Goal: Task Accomplishment & Management: Use online tool/utility

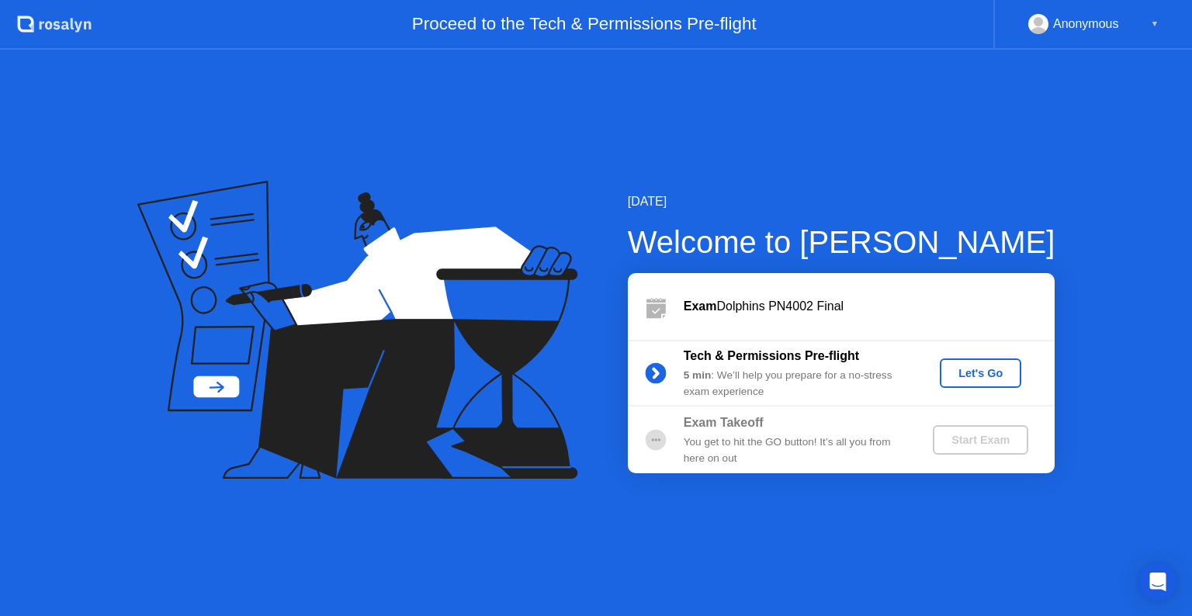
click at [975, 367] on div "Let's Go" at bounding box center [980, 373] width 69 height 12
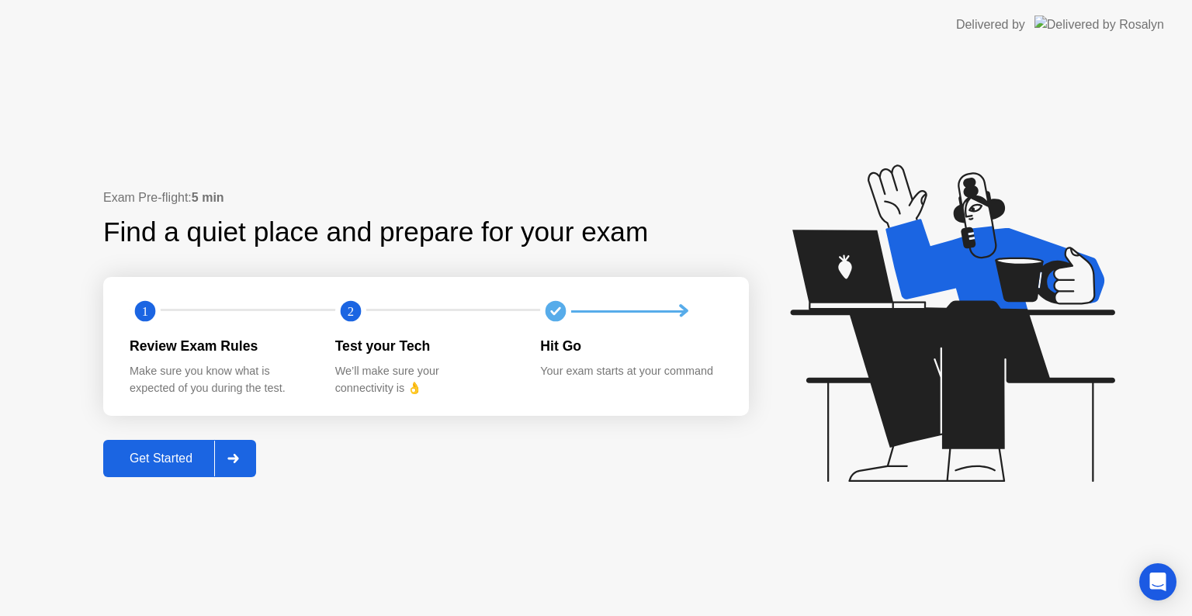
click at [157, 461] on div "Get Started" at bounding box center [161, 459] width 106 height 14
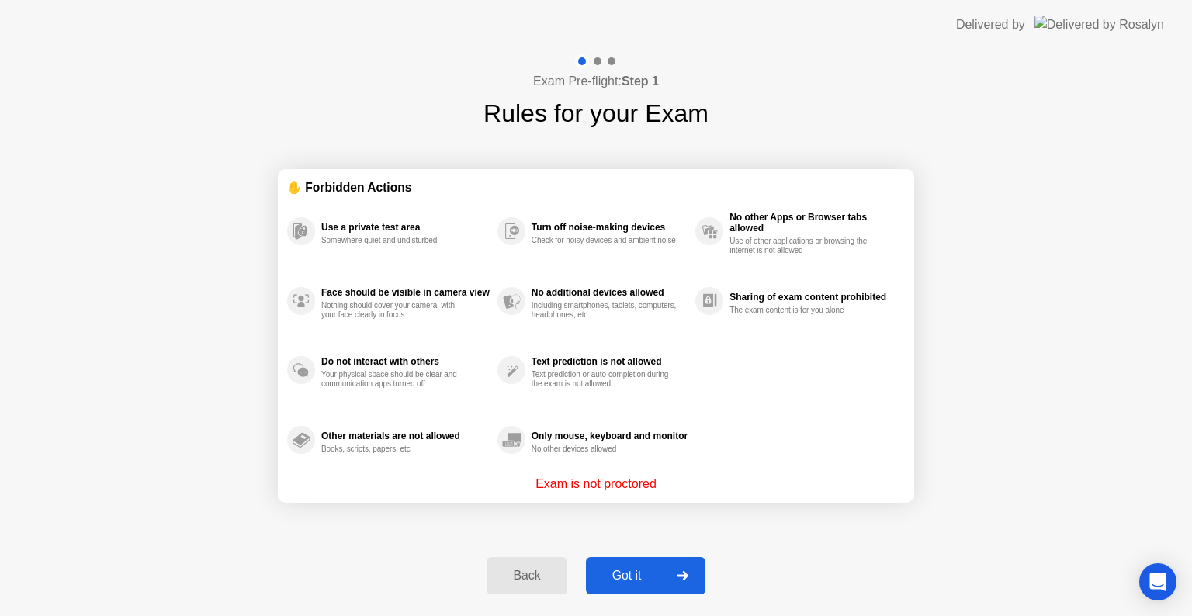
click at [626, 592] on button "Got it" at bounding box center [646, 575] width 120 height 37
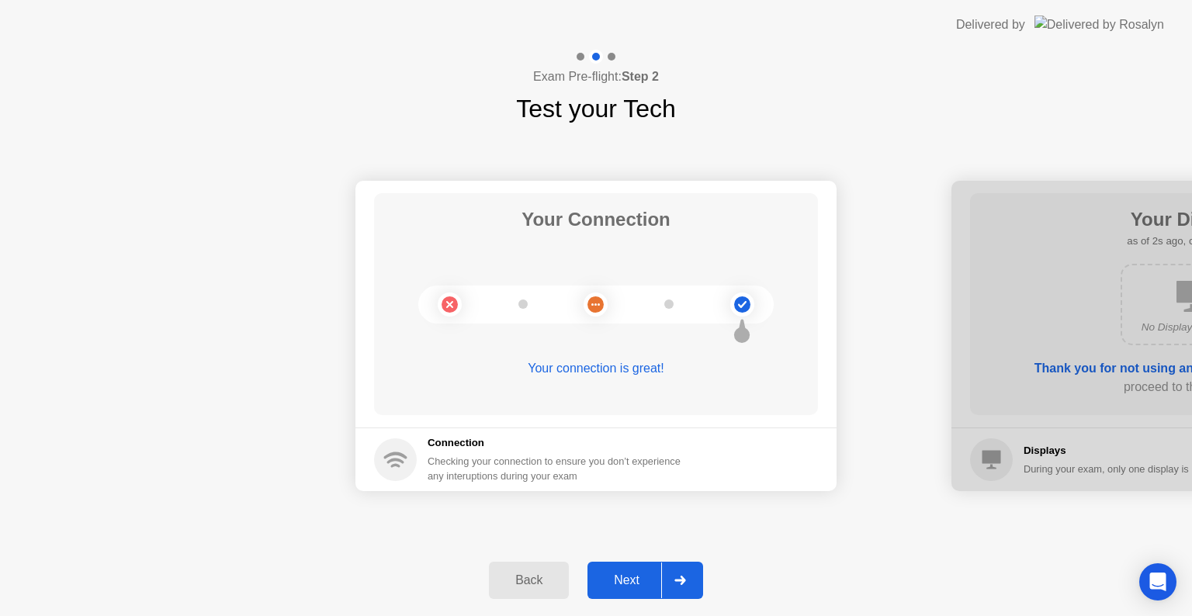
click at [645, 584] on div "Next" at bounding box center [626, 581] width 69 height 14
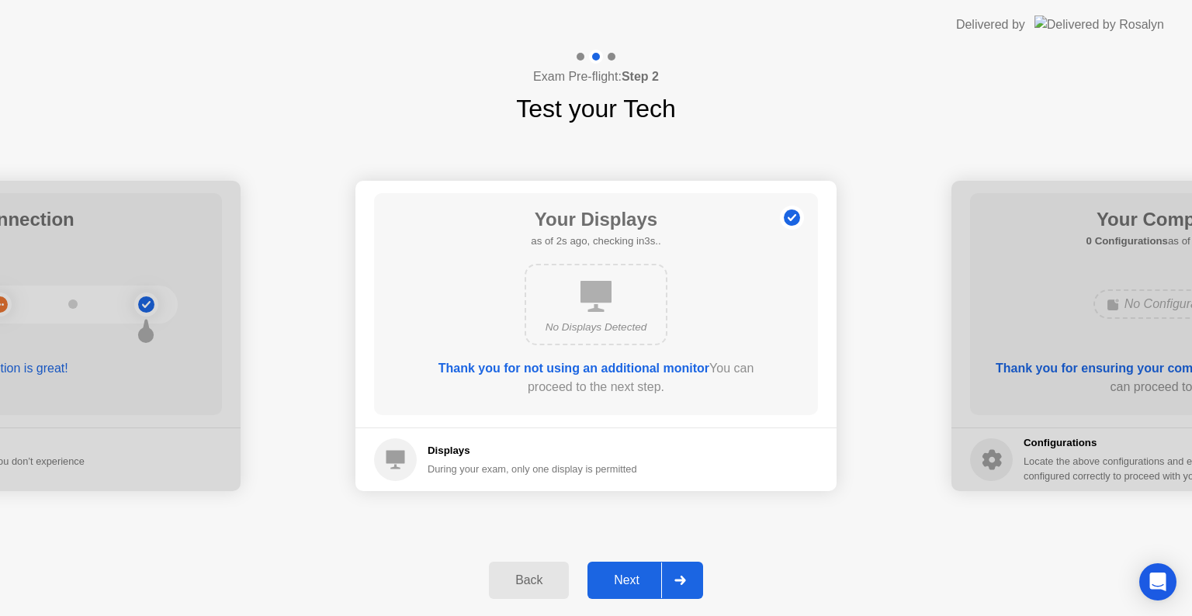
click at [628, 588] on div "Next" at bounding box center [626, 581] width 69 height 14
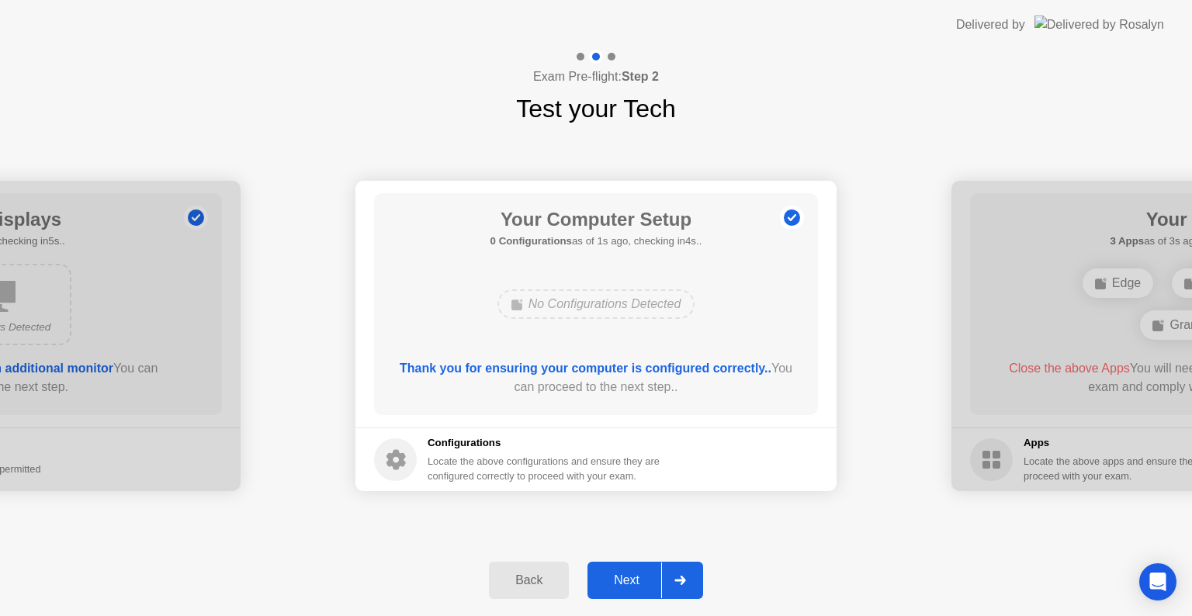
click at [654, 588] on div "Next" at bounding box center [626, 581] width 69 height 14
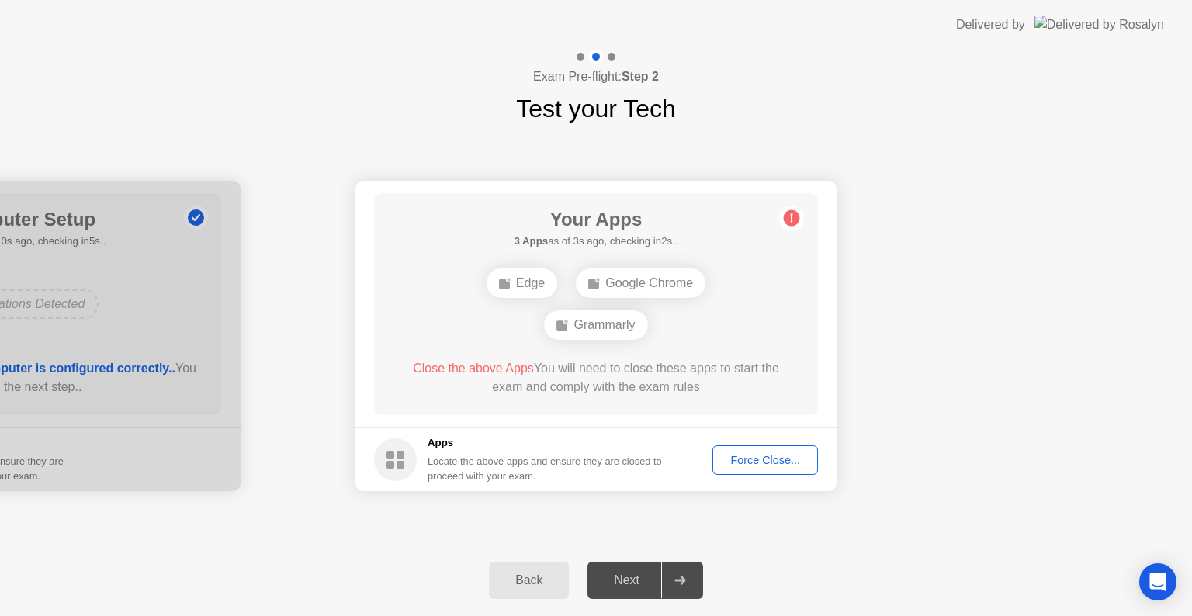
click at [761, 468] on button "Force Close..." at bounding box center [766, 460] width 106 height 29
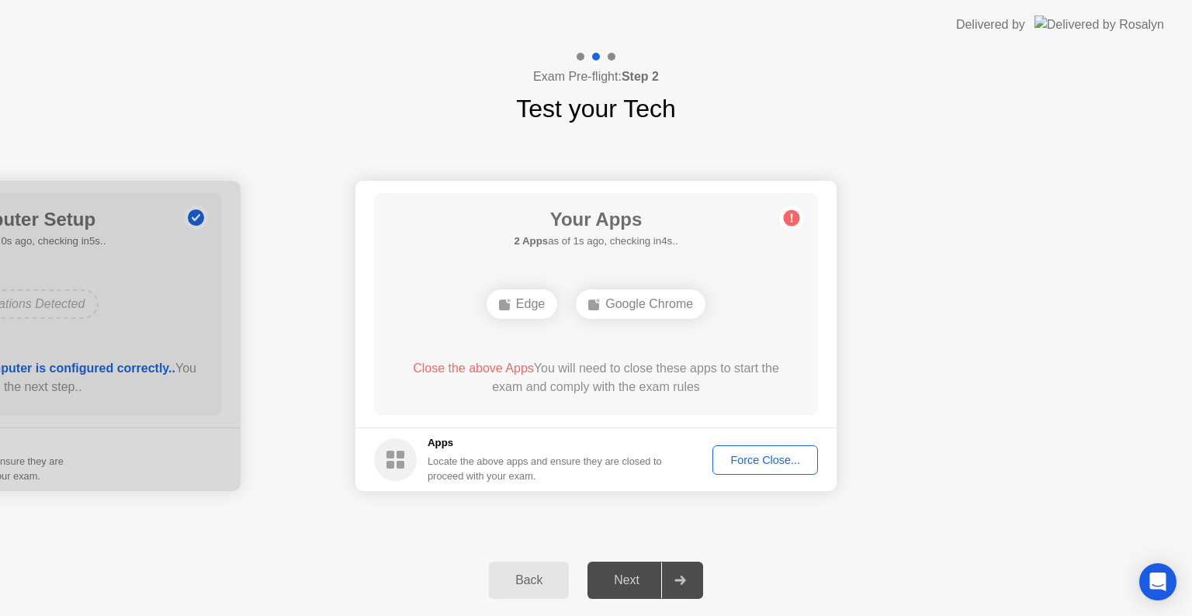
click at [751, 454] on div "Force Close..." at bounding box center [765, 460] width 95 height 12
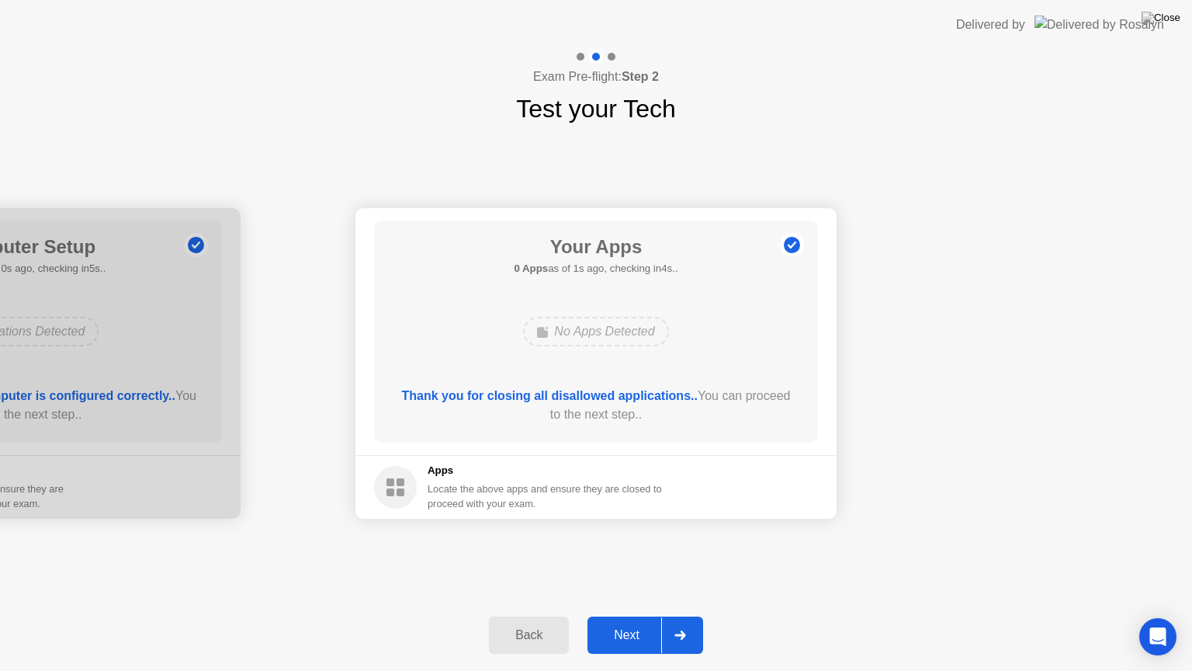
click at [639, 616] on button "Next" at bounding box center [646, 634] width 116 height 37
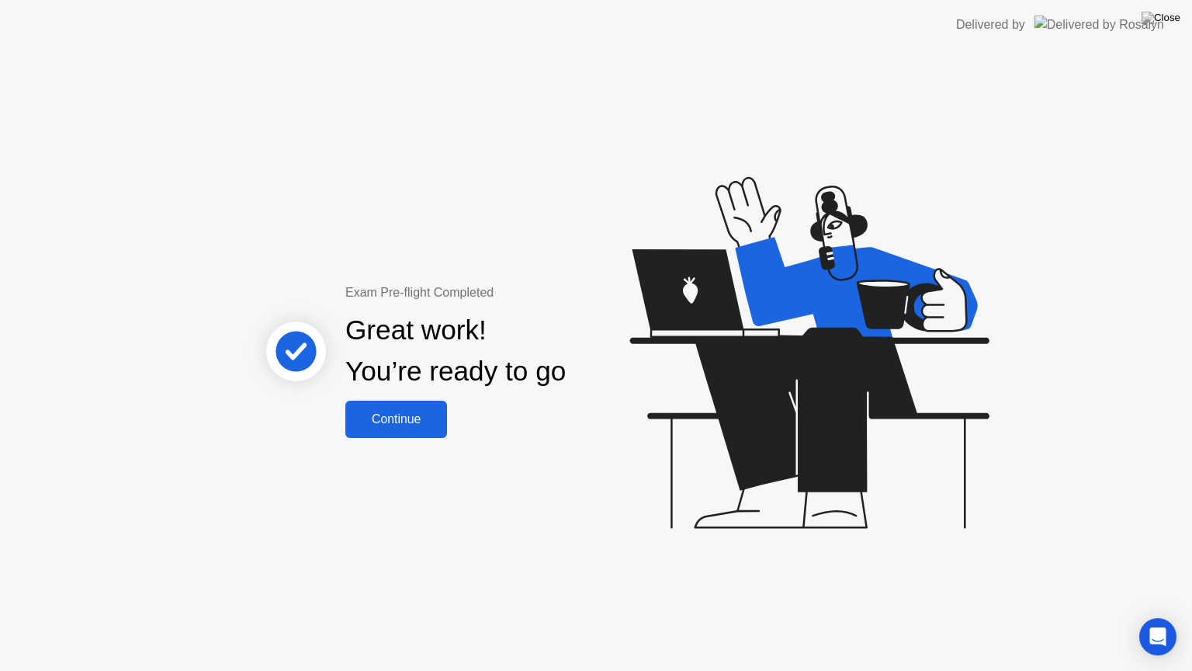
click at [390, 412] on div "Continue" at bounding box center [396, 419] width 92 height 14
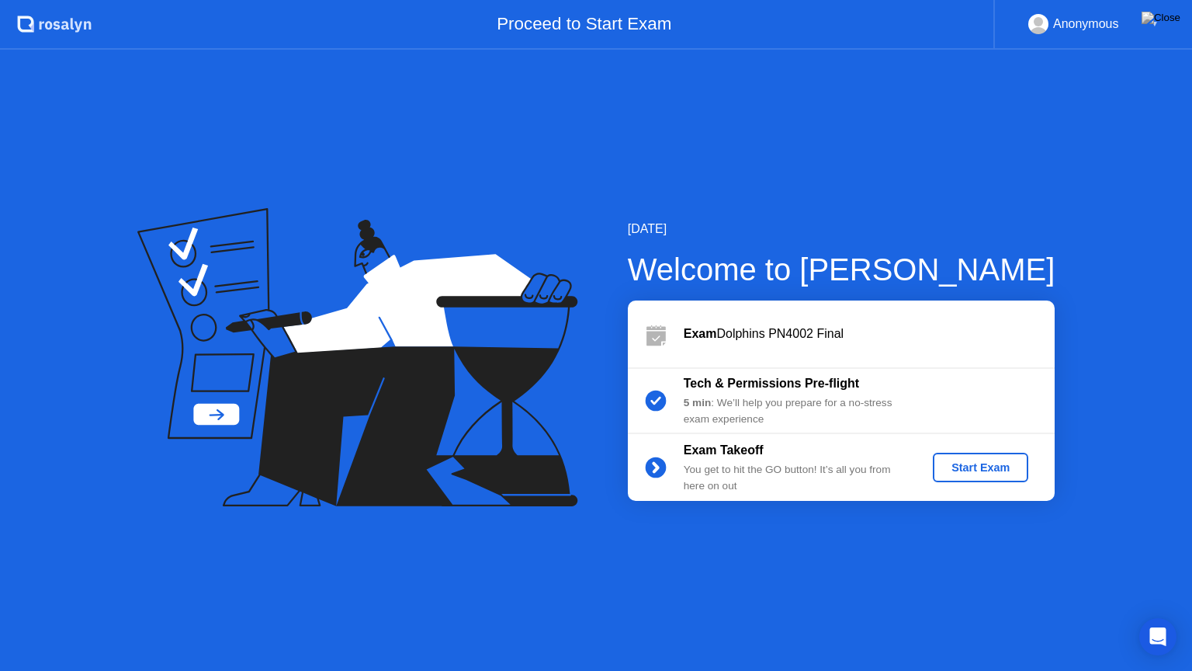
click at [978, 474] on div "Start Exam" at bounding box center [980, 467] width 83 height 12
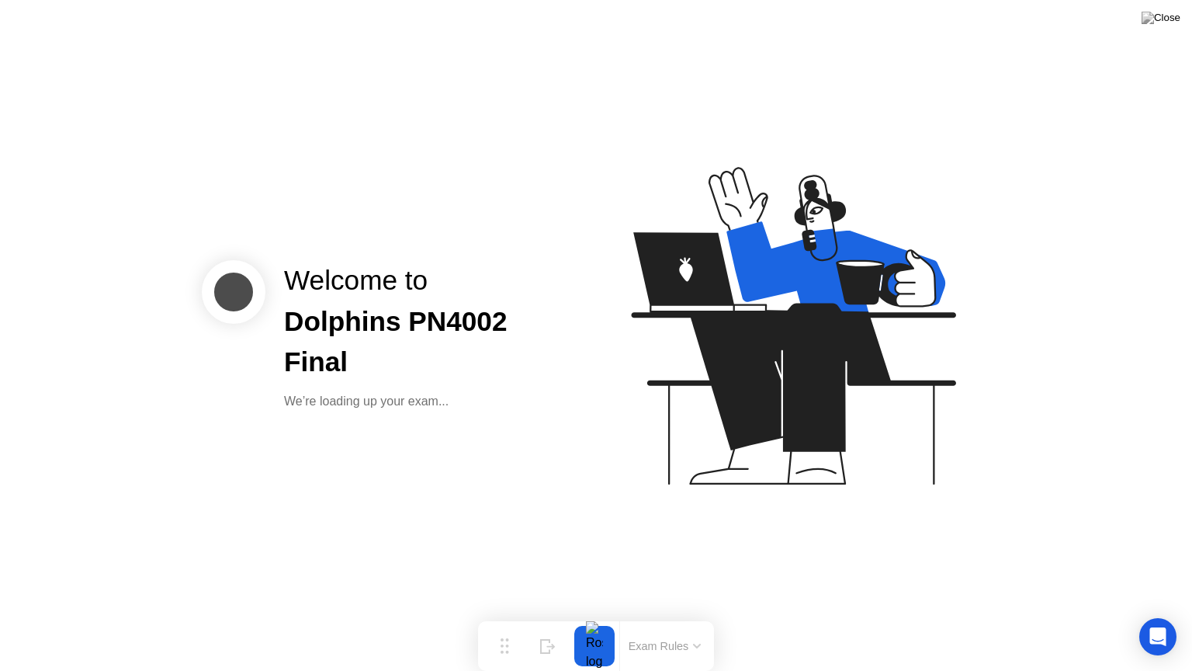
click at [562, 335] on div "Dolphins PN4002 Final" at bounding box center [427, 342] width 287 height 82
